Goal: Task Accomplishment & Management: Use online tool/utility

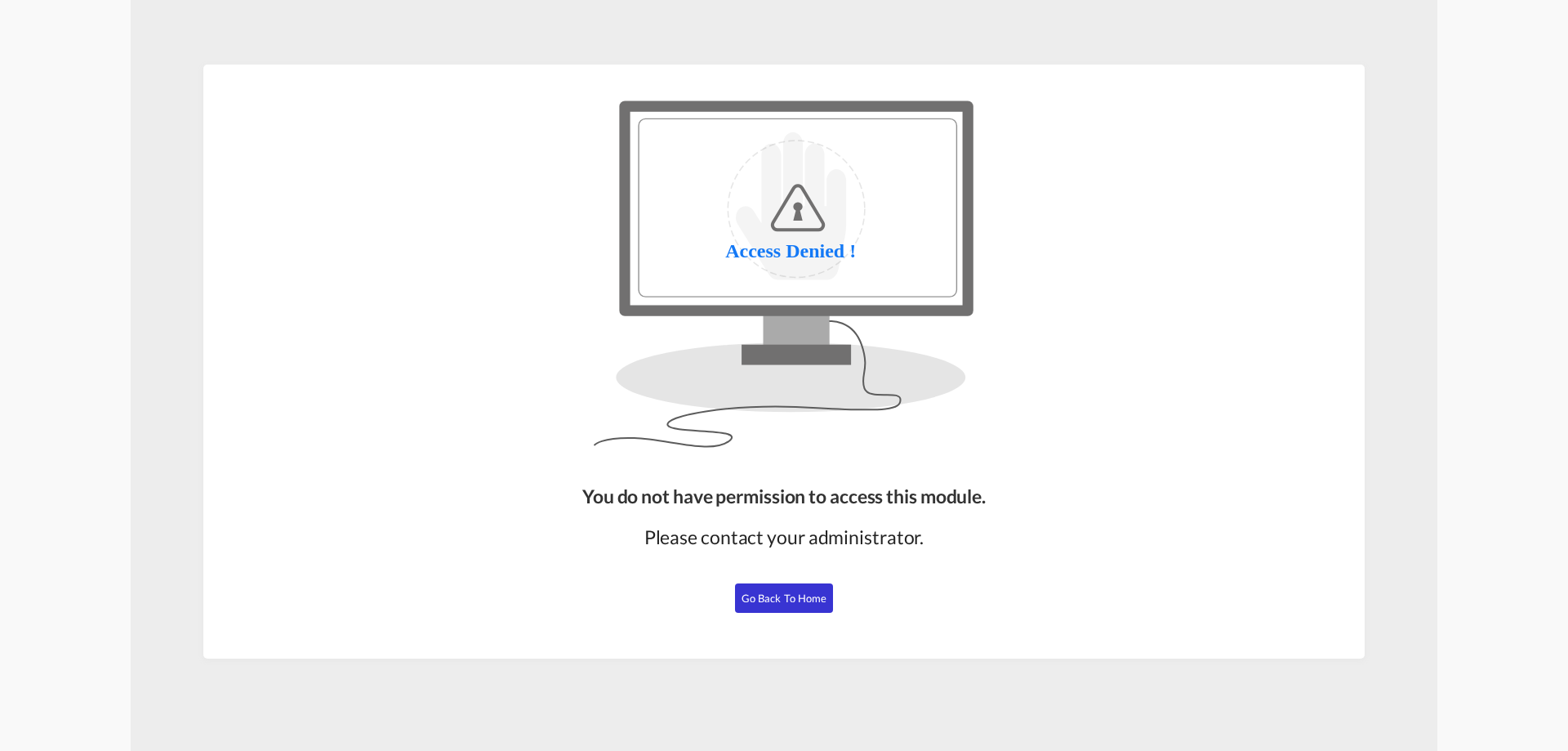
click at [802, 586] on button "Go Back to Home" at bounding box center [784, 598] width 98 height 30
click at [806, 591] on span "Go Back to Home" at bounding box center [785, 597] width 86 height 13
